Goal: Information Seeking & Learning: Check status

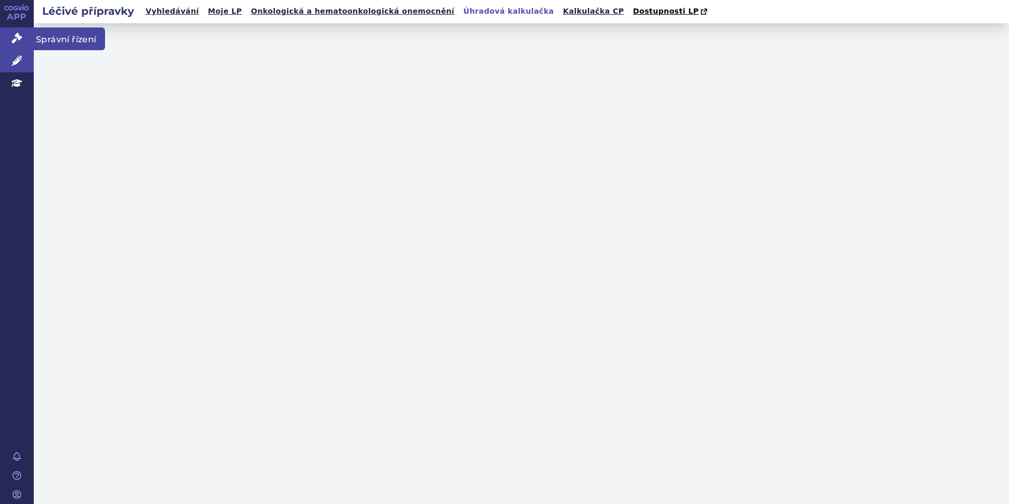
click at [16, 33] on icon at bounding box center [17, 38] width 11 height 11
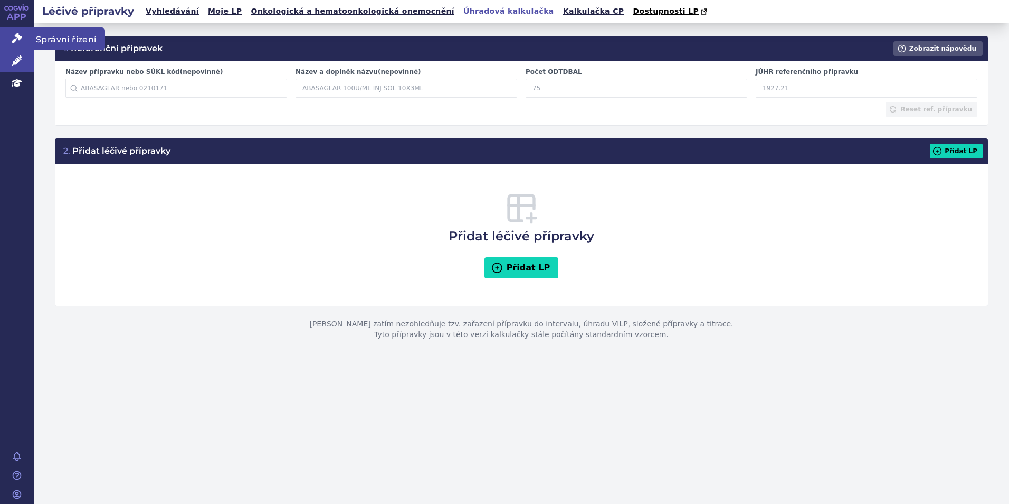
click at [22, 41] on icon at bounding box center [17, 38] width 11 height 11
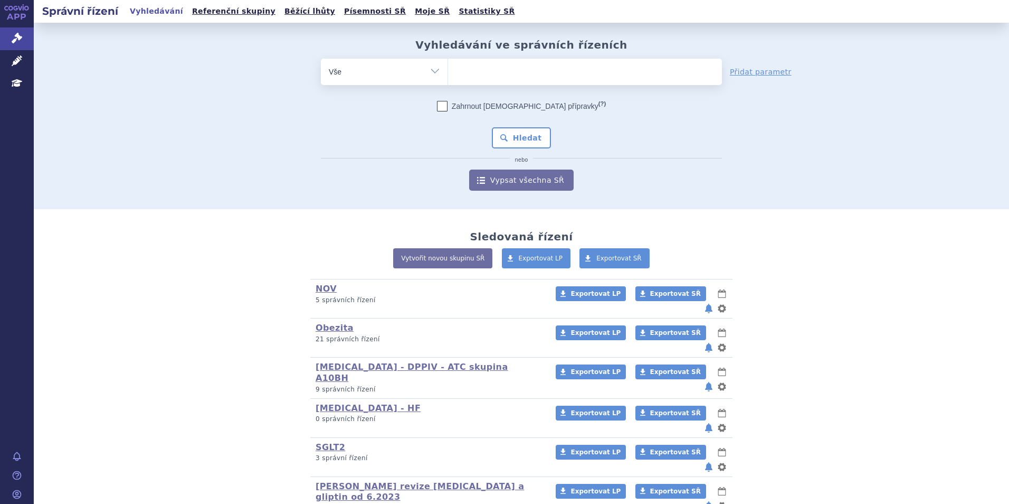
click at [583, 80] on ul at bounding box center [585, 70] width 274 height 22
click at [448, 80] on select at bounding box center [448, 71] width 1 height 26
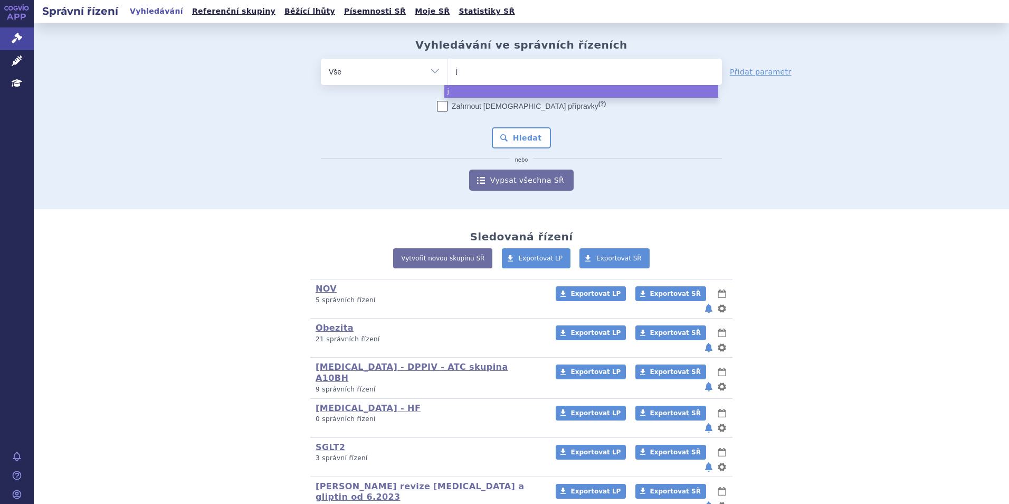
type input "ja"
type input "jard"
type input "jardia"
type input "jardianc"
type input "[MEDICAL_DATA]"
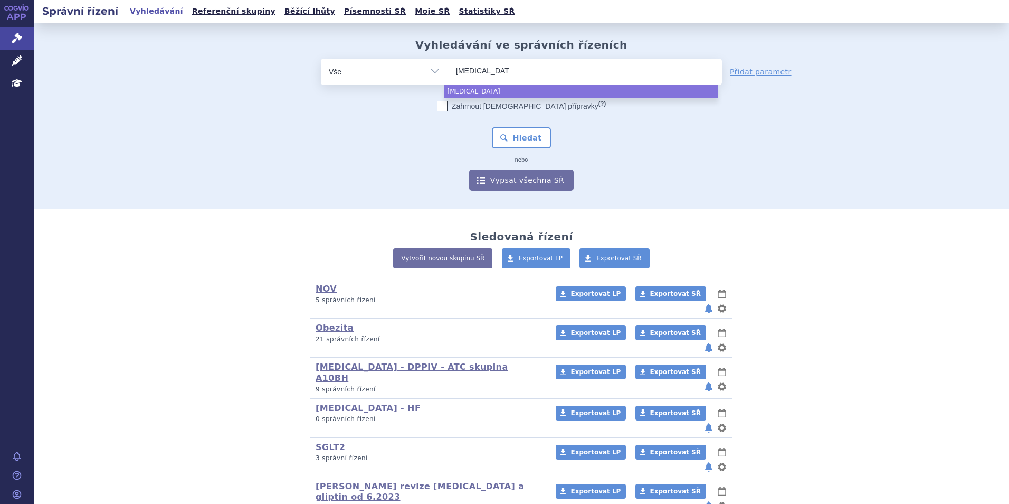
select select "[MEDICAL_DATA]"
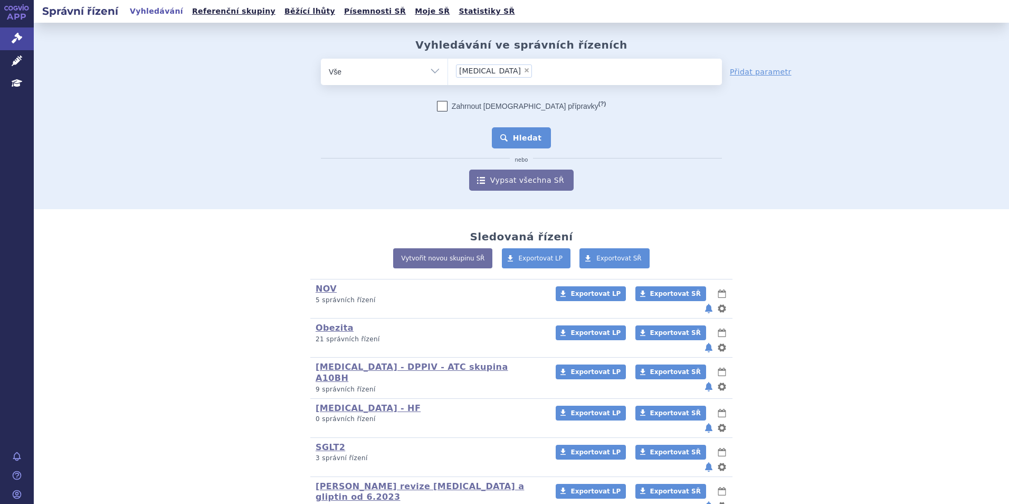
click at [523, 128] on button "Hledat" at bounding box center [522, 137] width 60 height 21
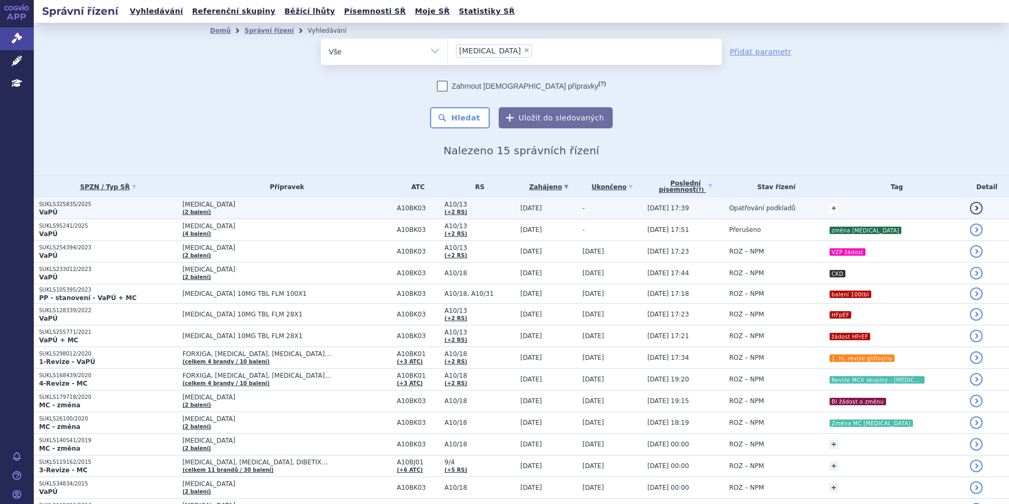
click at [829, 208] on link "+" at bounding box center [834, 208] width 10 height 10
click at [744, 210] on span at bounding box center [751, 210] width 76 height 14
type input "změna NT-proBNP"
select select "změna NT-proBNP"
click at [790, 203] on div "změna změna NT-proBNP změna NT-proBNP Přidat" at bounding box center [767, 209] width 116 height 21
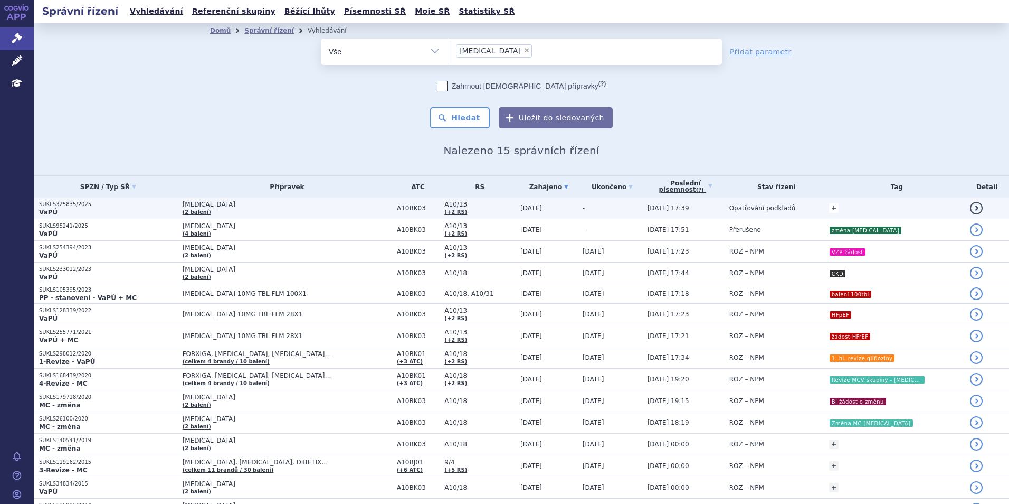
click at [829, 206] on link "+" at bounding box center [834, 208] width 10 height 10
click at [794, 211] on button "Přidat" at bounding box center [807, 209] width 27 height 13
select select
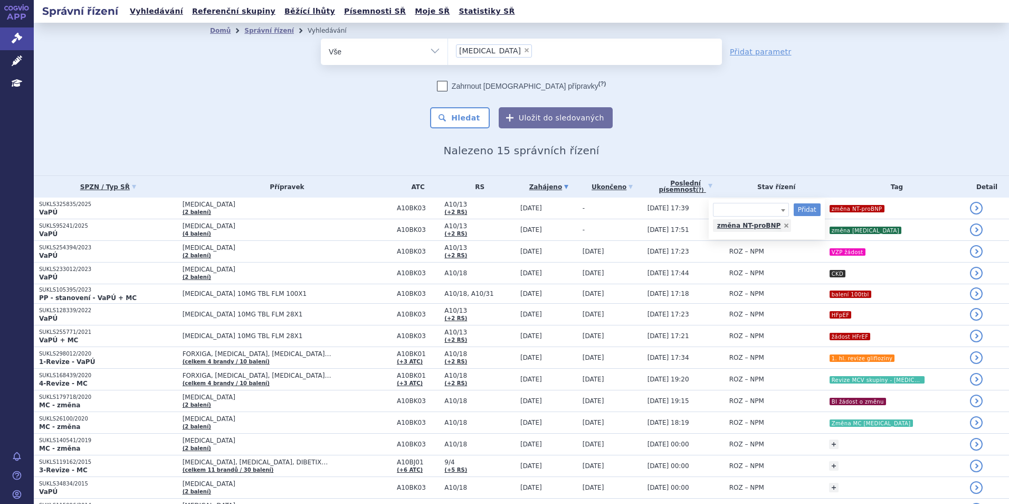
click at [792, 160] on div "Domů Správní řízení Vyhledávání Vyhledávání ve správních řízeních odstranit Vše…" at bounding box center [522, 99] width 976 height 153
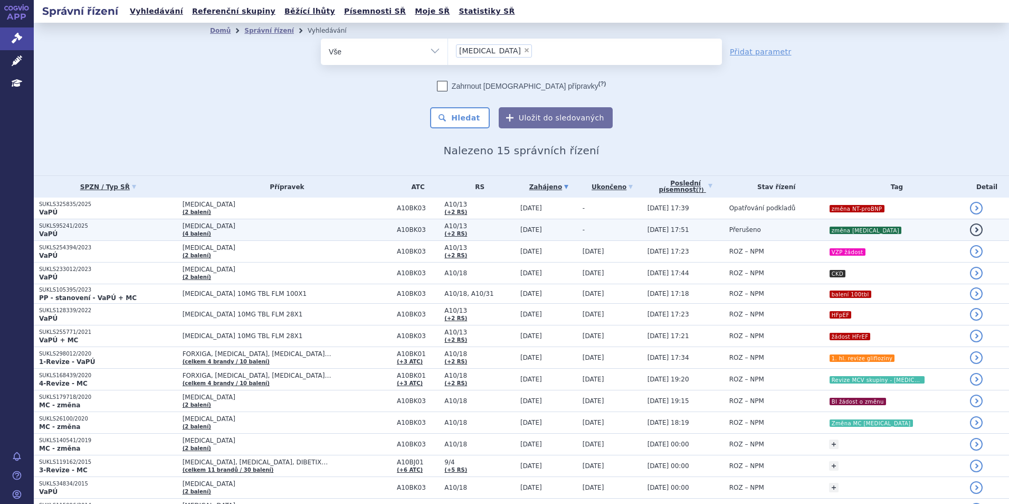
click at [331, 230] on span "JARDIANCE" at bounding box center [287, 225] width 209 height 7
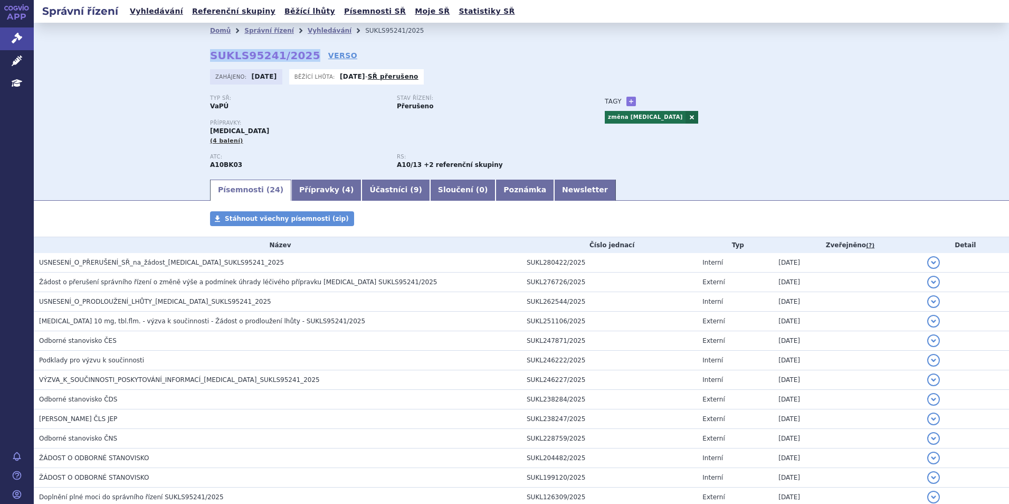
drag, startPoint x: 209, startPoint y: 56, endPoint x: 296, endPoint y: 60, distance: 87.7
click at [296, 60] on strong "SUKLS95241/2025" at bounding box center [265, 55] width 110 height 13
copy strong "SUKLS95241/2025"
click at [758, 78] on div "Zahájeno: 17.03.2025 Běžící lhůta: 18.09.2025 - SŘ přerušeno" at bounding box center [521, 79] width 623 height 21
drag, startPoint x: 205, startPoint y: 57, endPoint x: 297, endPoint y: 62, distance: 91.5
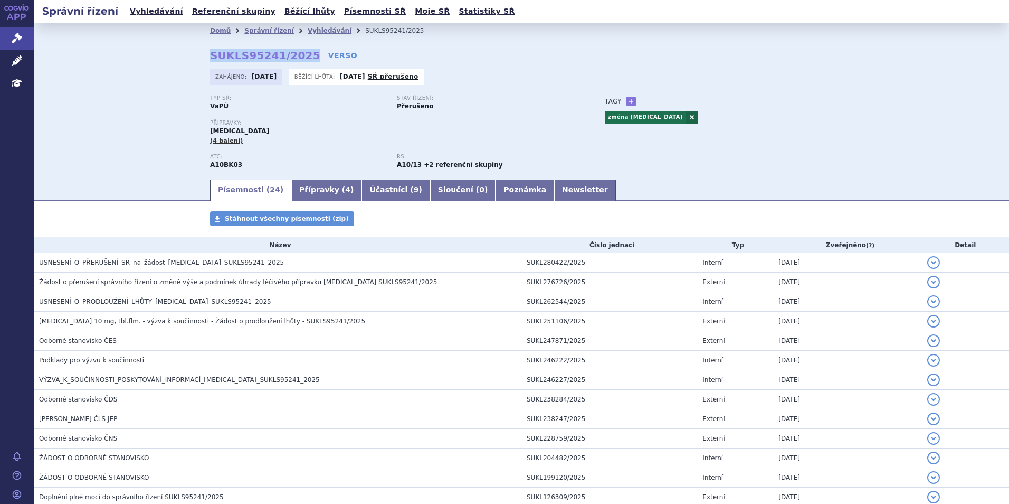
click at [297, 62] on div "Domů Správní řízení Vyhledávání SUKLS95241/2025 SUKLS95241/2025 VERSO Zahájeno:…" at bounding box center [521, 108] width 665 height 139
copy strong "SUKLS95241/2025"
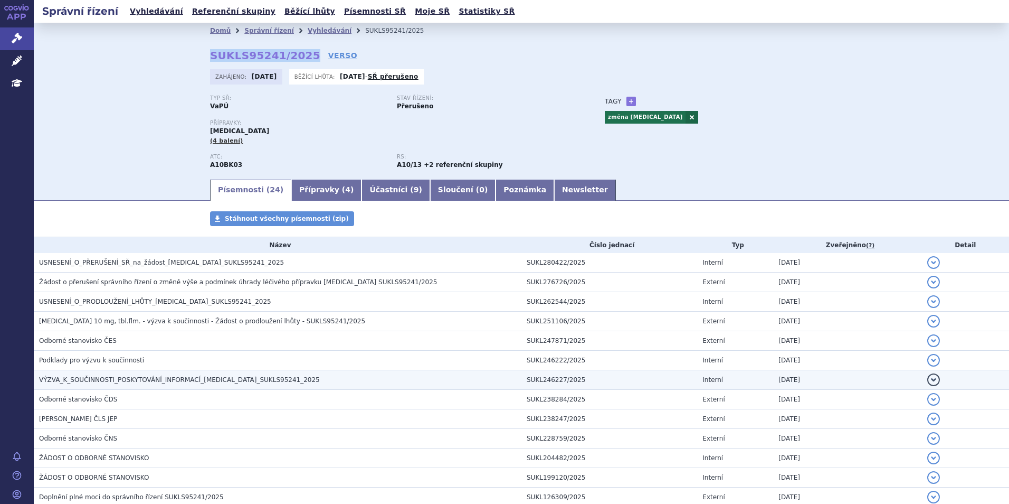
drag, startPoint x: 543, startPoint y: 379, endPoint x: 469, endPoint y: 377, distance: 73.9
click at [543, 379] on td "SUKL246227/2025" at bounding box center [610, 380] width 176 height 20
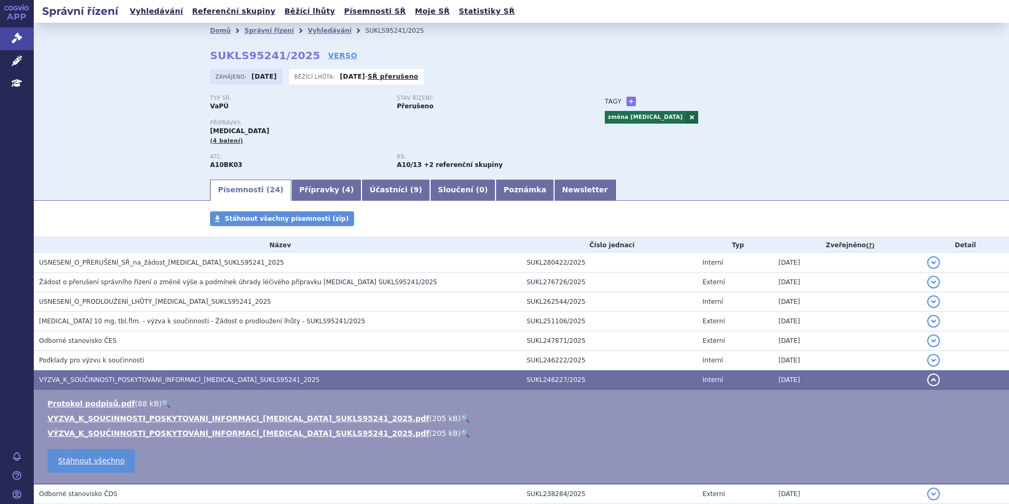
click at [592, 382] on td "SUKL246227/2025" at bounding box center [610, 380] width 176 height 20
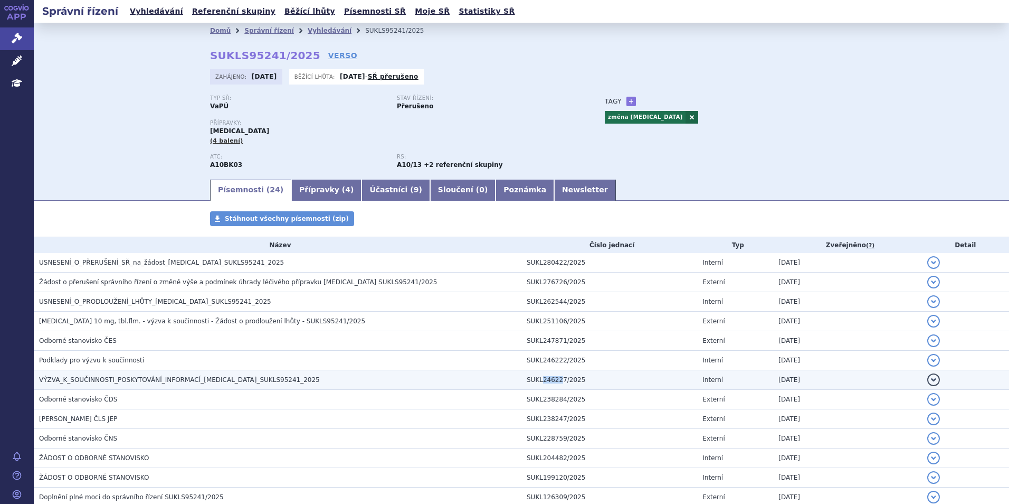
drag, startPoint x: 542, startPoint y: 379, endPoint x: 537, endPoint y: 379, distance: 5.3
click at [537, 379] on td "SUKL246227/2025" at bounding box center [610, 380] width 176 height 20
click at [394, 371] on td "VÝZVA_K_SOUČINNOSTI_POSKYTOVÁNÍ_INFORMACÍ_JARDIANCE_SUKLS95241_2025" at bounding box center [278, 380] width 488 height 20
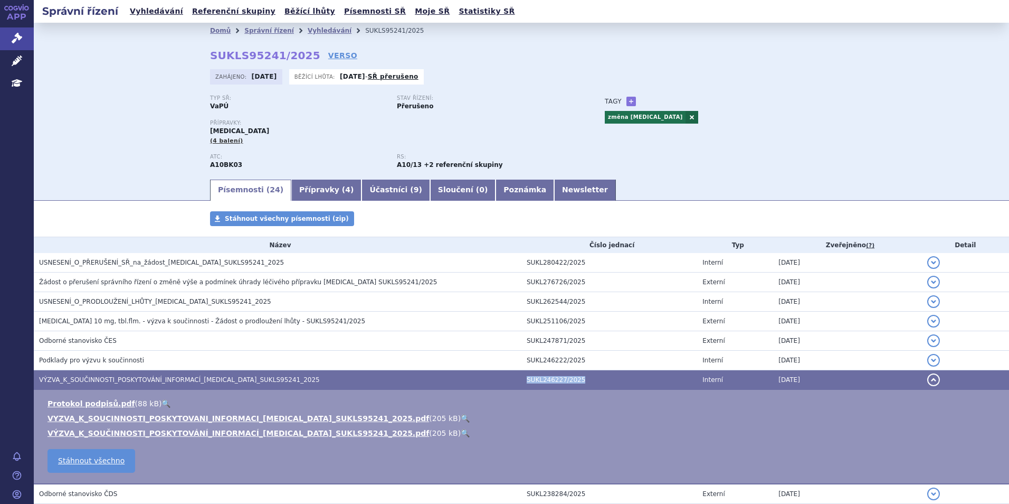
drag, startPoint x: 522, startPoint y: 381, endPoint x: 575, endPoint y: 382, distance: 52.8
click at [575, 382] on td "SUKL246227/2025" at bounding box center [610, 380] width 176 height 20
copy td "SUKL246227/2025"
click at [131, 99] on div "Domů Správní řízení Vyhledávání SUKLS95241/2025 SUKLS95241/2025 VERSO Zahájeno:…" at bounding box center [522, 100] width 976 height 155
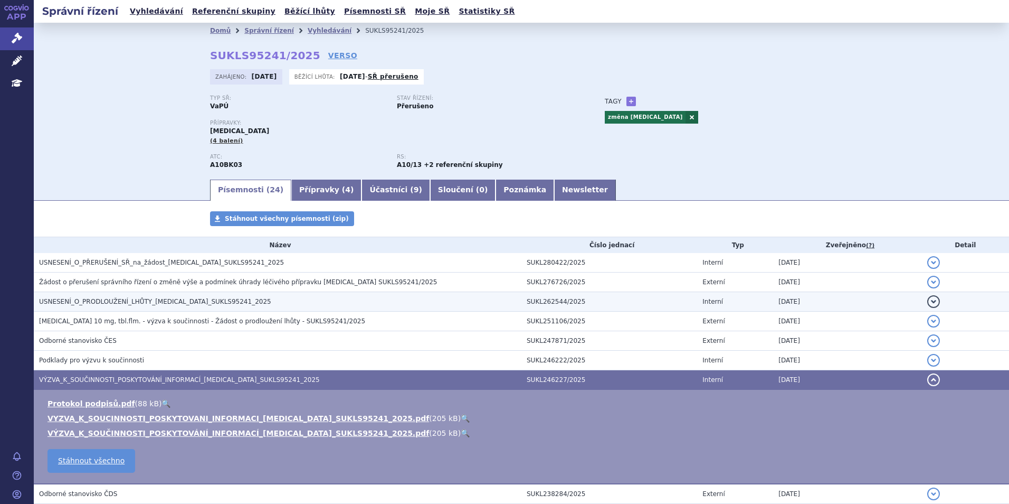
click at [153, 300] on span "USNESENÍ_O_PRODLOUŽENÍ_LHŮTY_JARDIANCE_SUKLS95241_2025" at bounding box center [155, 301] width 232 height 7
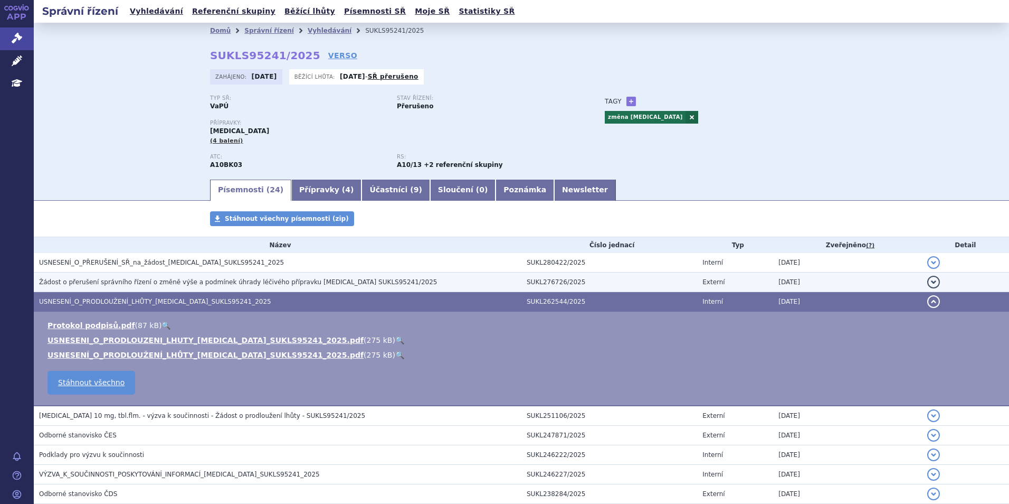
click at [300, 283] on span "Žádost o přerušení správního řízení o změně výše a podmínek úhrady léčivého pří…" at bounding box center [238, 281] width 398 height 7
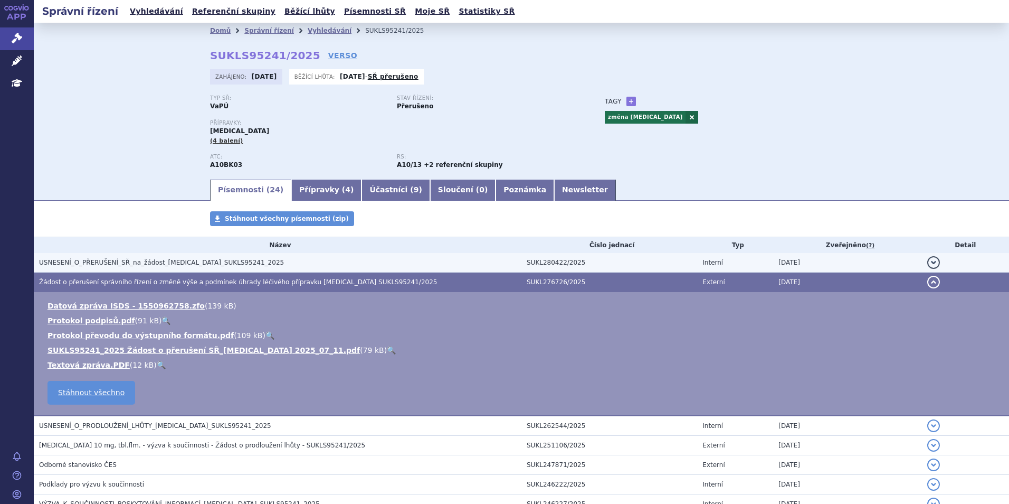
click at [205, 264] on span "USNESENÍ_O_PŘERUŠENÍ_SŘ_na_žádost_JARDIANCE_SUKLS95241_2025" at bounding box center [161, 262] width 245 height 7
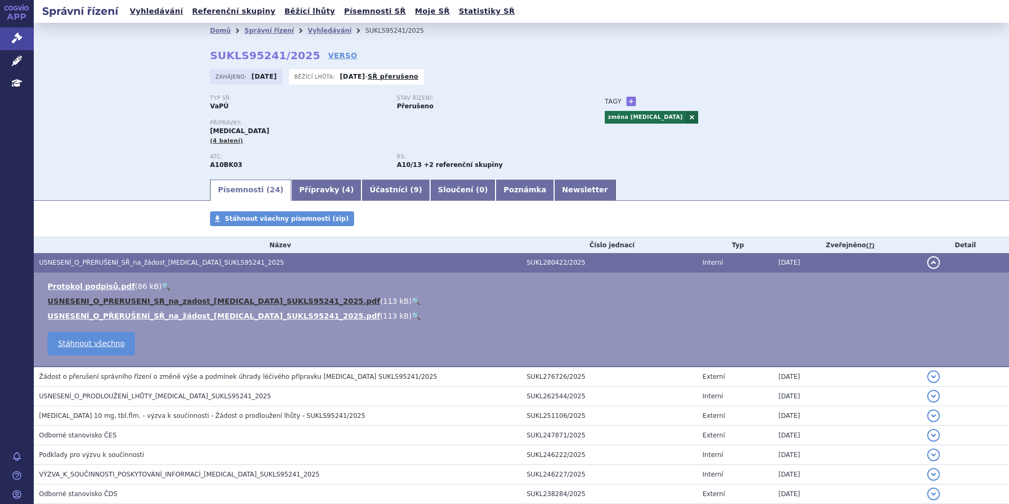
click at [210, 298] on link "USNESENI_O_PRERUSENI_SR_na_zadost_JARDIANCE_SUKLS95241_2025.pdf" at bounding box center [214, 301] width 333 height 8
click at [508, 99] on p "Stav řízení:" at bounding box center [485, 98] width 176 height 6
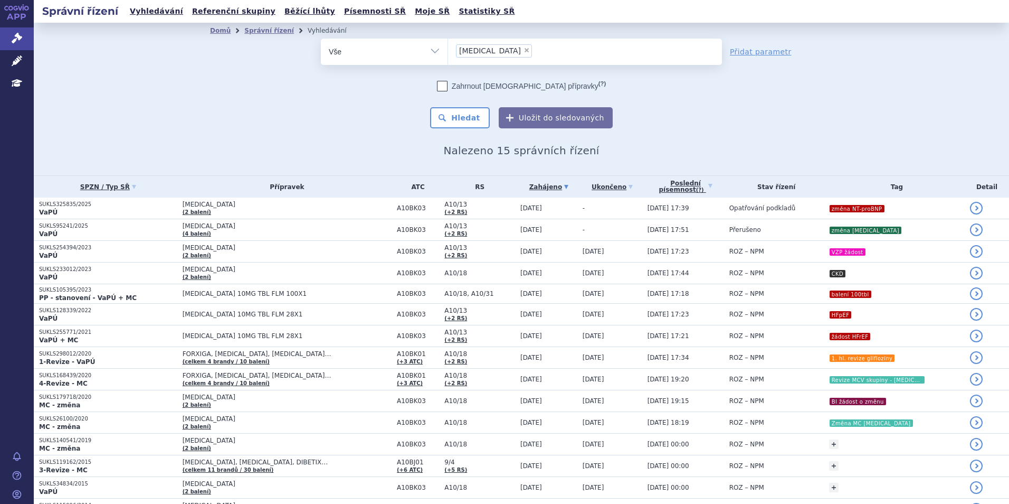
click at [524, 50] on span "×" at bounding box center [527, 50] width 6 height 6
click at [448, 50] on select "[MEDICAL_DATA]" at bounding box center [448, 51] width 1 height 26
select select
click at [490, 50] on ul at bounding box center [585, 50] width 274 height 22
click at [448, 50] on select "jardiance" at bounding box center [448, 51] width 1 height 26
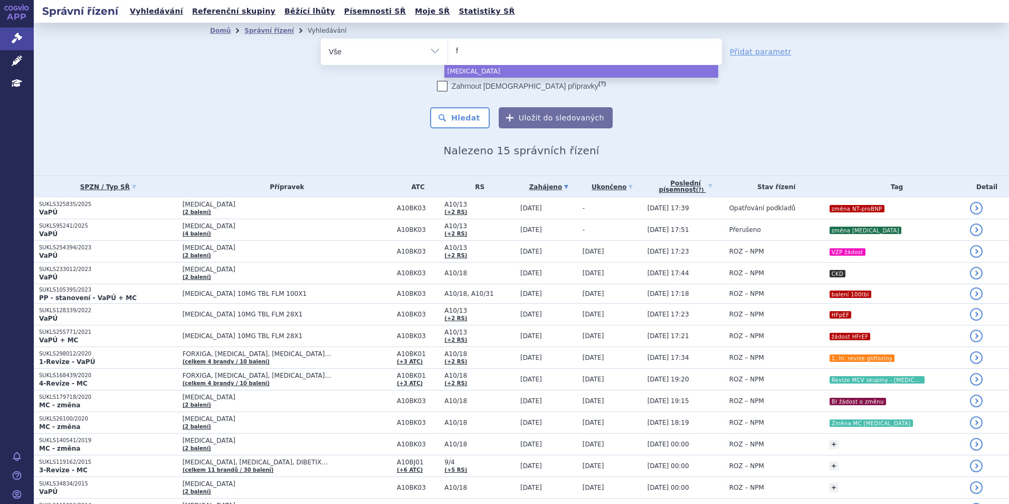
type input "fo"
type input "for"
type input "forx"
type input "forxi"
type input "forxig"
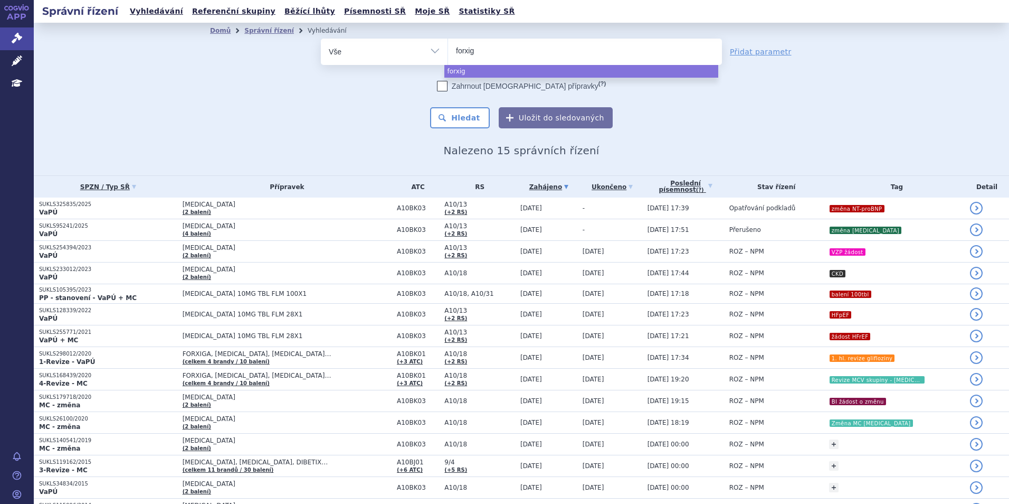
type input "forxiga"
select select "forxiga"
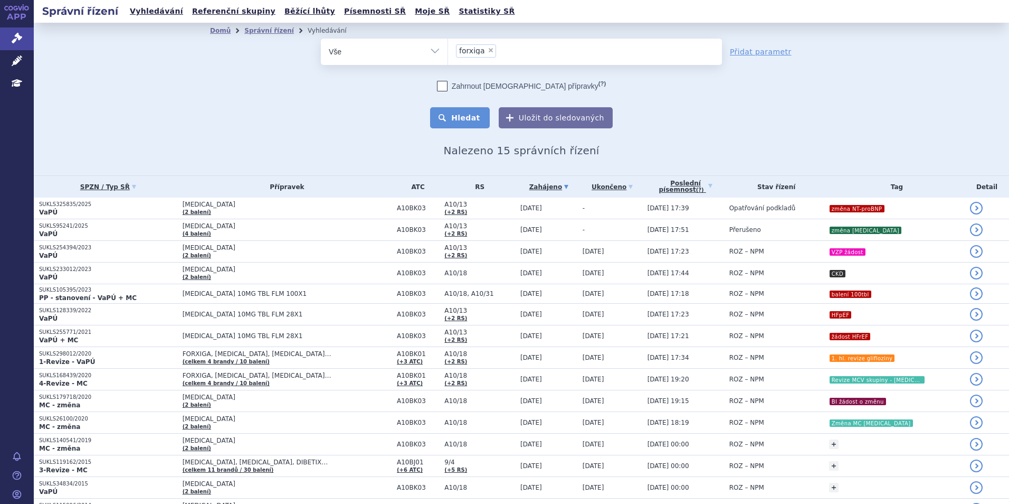
click at [458, 107] on button "Hledat" at bounding box center [460, 117] width 60 height 21
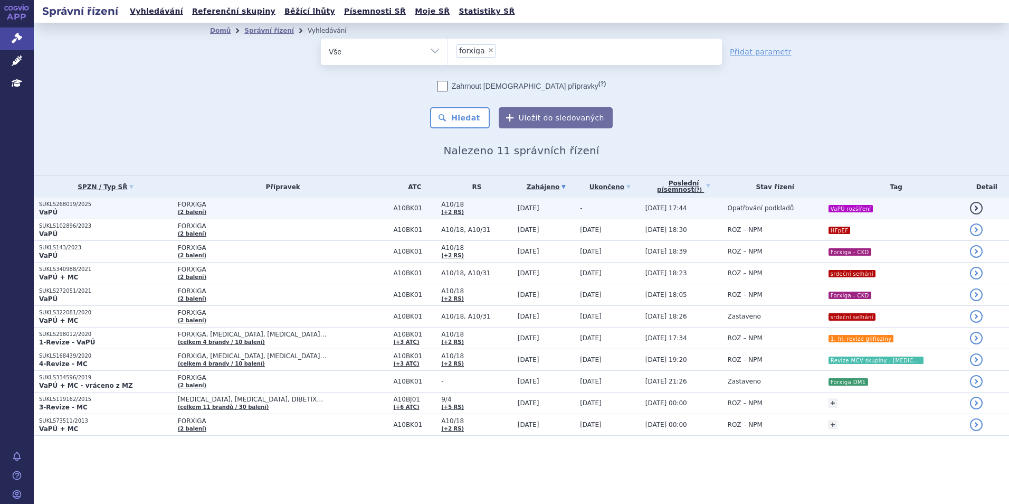
click at [340, 206] on span "FORXIGA" at bounding box center [283, 204] width 211 height 7
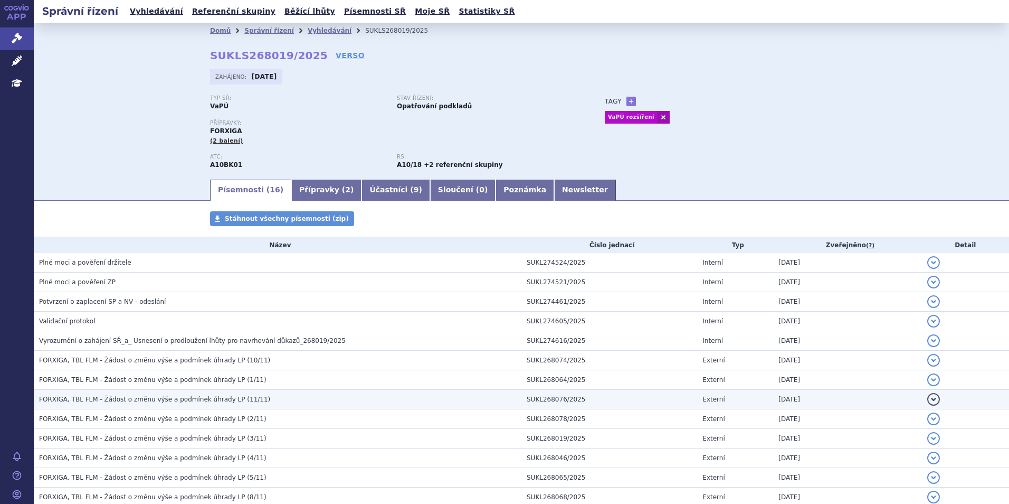
scroll to position [125, 0]
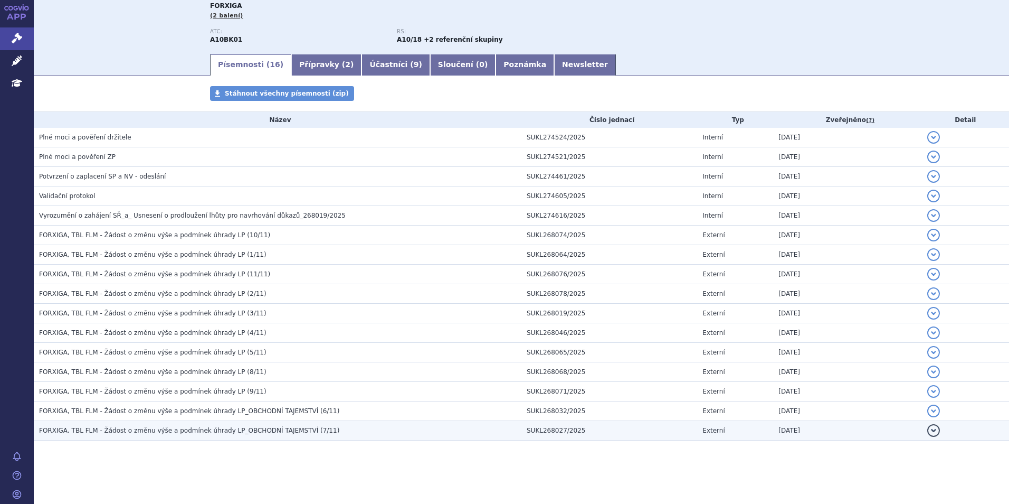
click at [235, 427] on span "FORXIGA, TBL FLM - Žádost o změnu výše a podmínek úhrady LP_OBCHODNÍ TAJEMSTVÍ …" at bounding box center [189, 430] width 300 height 7
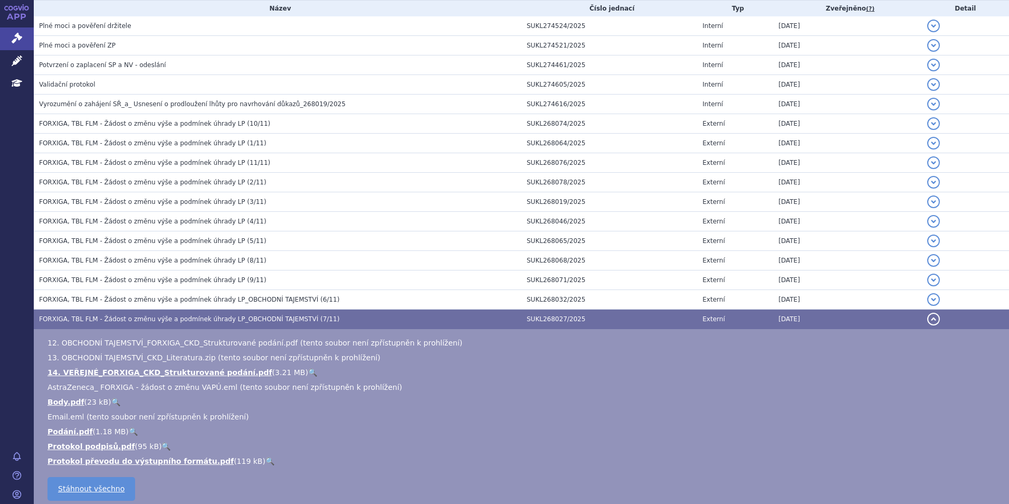
scroll to position [284, 0]
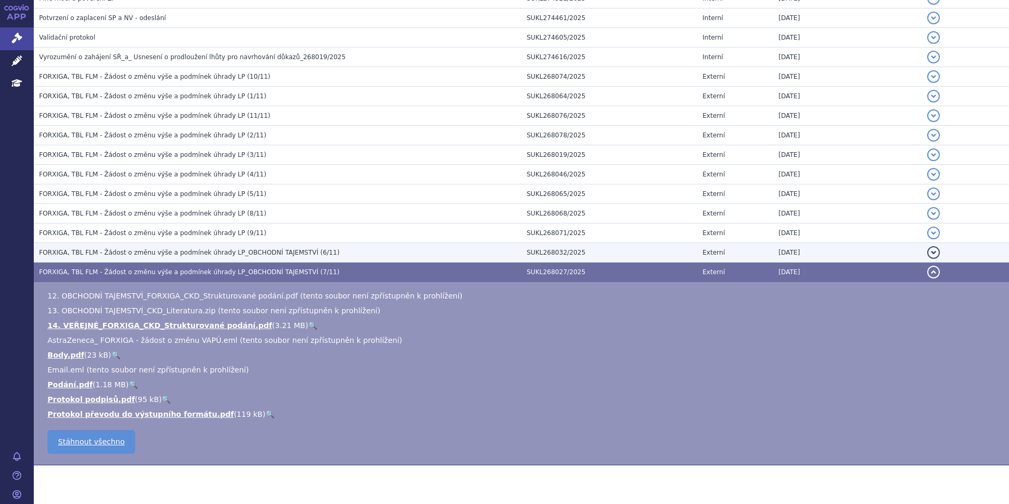
click at [194, 257] on h3 "FORXIGA, TBL FLM - Žádost o změnu výše a podmínek úhrady LP_OBCHODNÍ TAJEMSTVÍ …" at bounding box center [280, 252] width 483 height 11
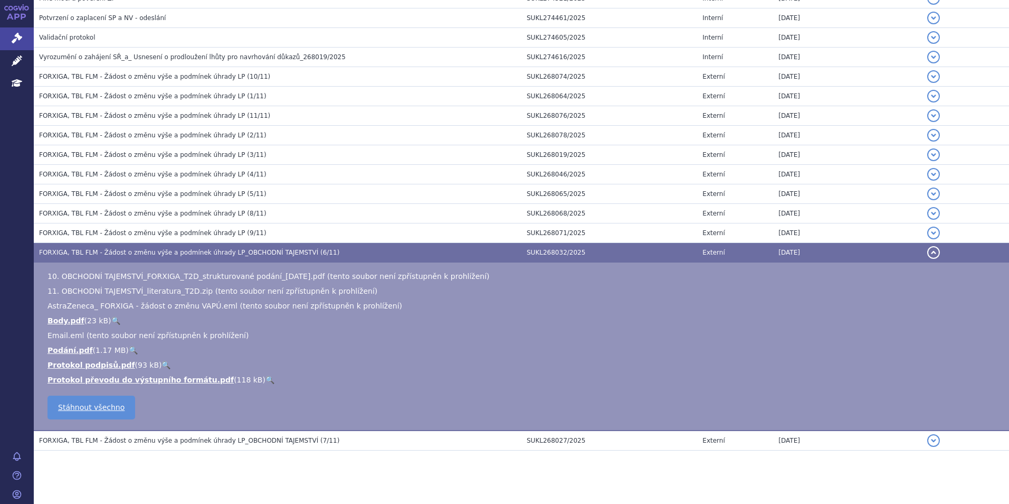
click at [266, 323] on li "Body.pdf ( 23 kB ) 🔍" at bounding box center [523, 320] width 951 height 11
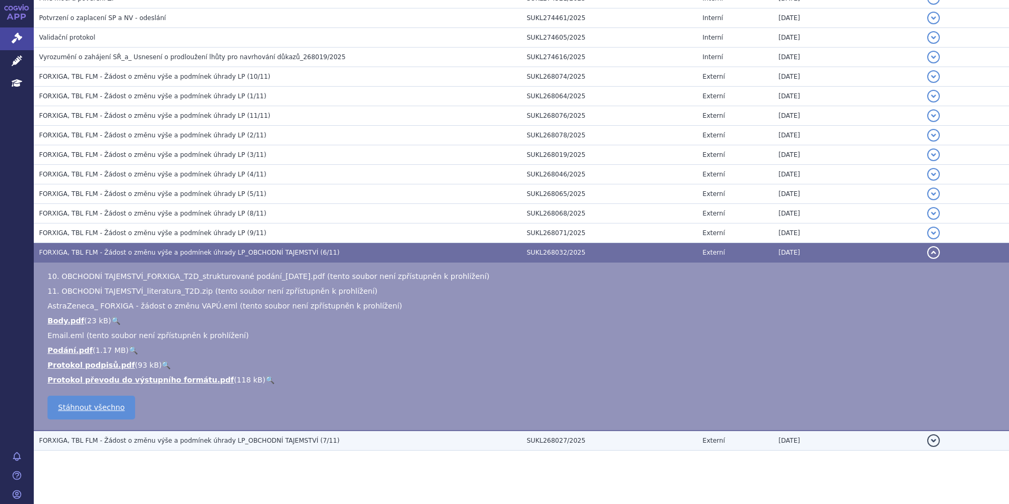
click at [146, 435] on h3 "FORXIGA, TBL FLM - Žádost o změnu výše a podmínek úhrady LP_OBCHODNÍ TAJEMSTVÍ …" at bounding box center [280, 440] width 483 height 11
